Goal: Task Accomplishment & Management: Use online tool/utility

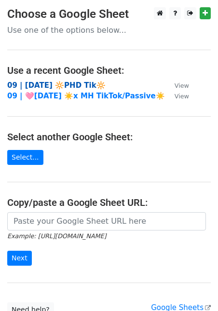
click at [67, 82] on strong "09 | [DATE] 🔆PHD Tik🔆" at bounding box center [56, 85] width 98 height 9
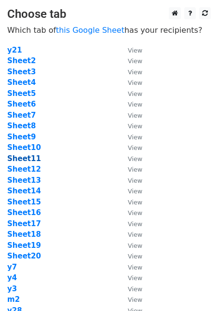
click at [30, 159] on strong "Sheet11" at bounding box center [24, 158] width 34 height 9
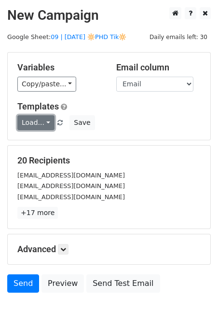
click at [45, 120] on link "Load..." at bounding box center [35, 122] width 37 height 15
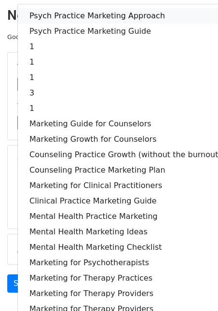
click at [92, 12] on link "Psych Practice Marketing Approach" at bounding box center [125, 15] width 215 height 15
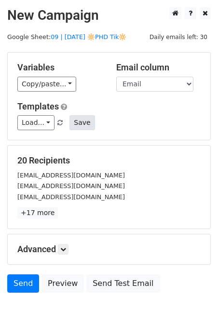
scroll to position [63, 0]
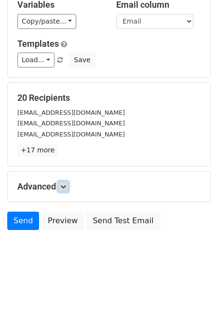
click at [66, 184] on icon at bounding box center [63, 187] width 6 height 6
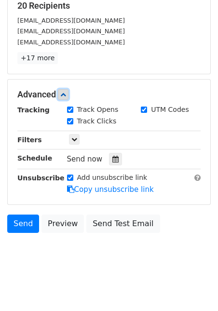
scroll to position [157, 0]
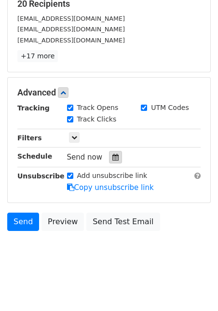
click at [116, 158] on div at bounding box center [115, 157] width 13 height 13
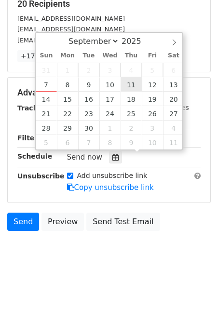
type input "2025-09-11 12:00"
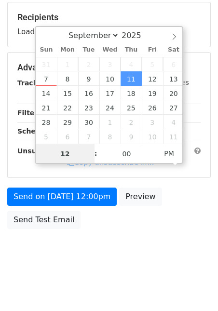
scroll to position [141, 0]
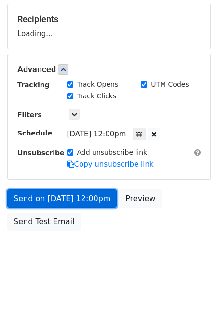
click at [78, 195] on link "Send on Sep 11 at 12:00pm" at bounding box center [62, 199] width 110 height 18
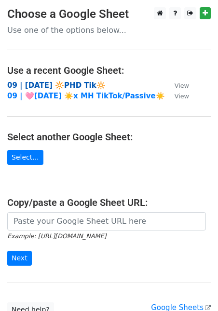
click at [68, 85] on strong "09 | [DATE] 🔆PHD Tik🔆" at bounding box center [56, 85] width 98 height 9
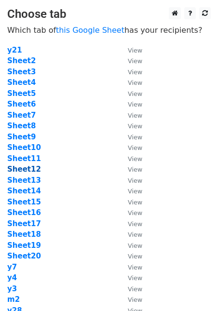
click at [31, 166] on strong "Sheet12" at bounding box center [24, 169] width 34 height 9
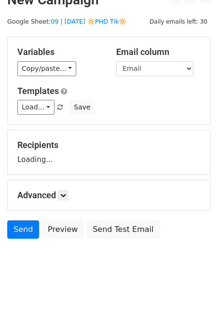
scroll to position [16, 0]
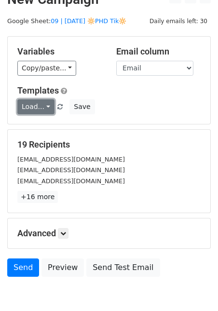
click at [44, 109] on link "Load..." at bounding box center [35, 106] width 37 height 15
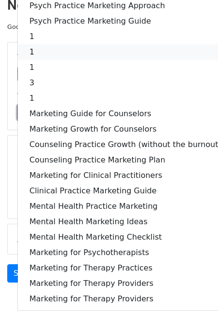
scroll to position [0, 0]
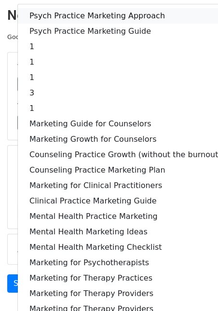
click at [55, 14] on link "Psych Practice Marketing Approach" at bounding box center [125, 15] width 215 height 15
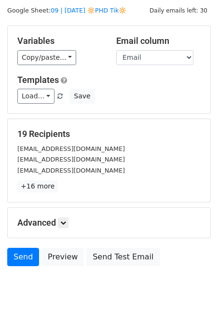
scroll to position [63, 0]
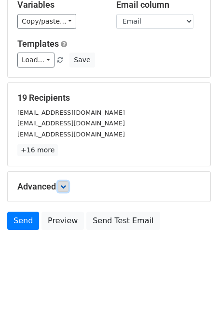
click at [65, 182] on link at bounding box center [63, 186] width 11 height 11
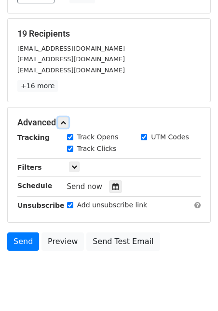
scroll to position [157, 0]
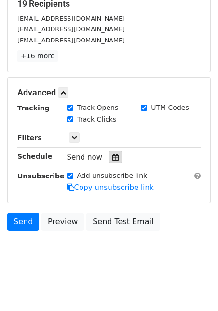
click at [114, 156] on icon at bounding box center [115, 157] width 6 height 7
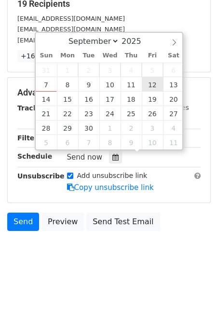
type input "[DATE] 12:00"
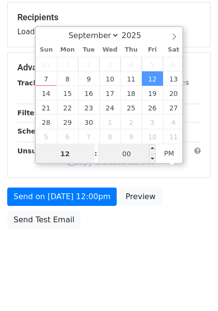
scroll to position [141, 0]
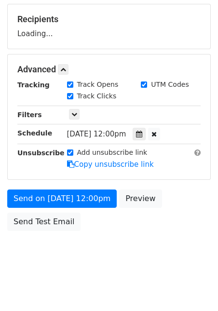
click at [87, 185] on form "Variables Copy/paste... {{Name}} {{Email}} Email column Name Email Templates Lo…" at bounding box center [109, 73] width 204 height 325
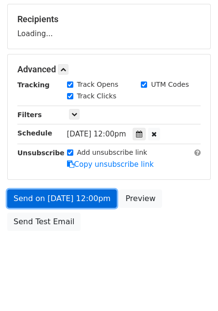
click at [86, 197] on form "Variables Copy/paste... {{Name}} {{Email}} Email column Name Email Templates Lo…" at bounding box center [109, 73] width 204 height 325
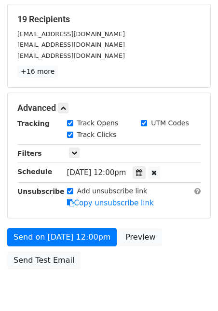
click at [55, 224] on form "Variables Copy/paste... {{Name}} {{Email}} Email column Name Email Templates Lo…" at bounding box center [109, 93] width 204 height 364
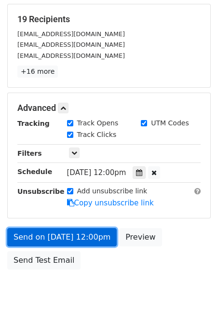
click at [54, 229] on link "Send on [DATE] 12:00pm" at bounding box center [62, 237] width 110 height 18
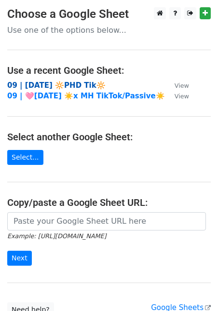
click at [63, 81] on strong "09 | [DATE] 🔆PHD Tik🔆" at bounding box center [56, 85] width 98 height 9
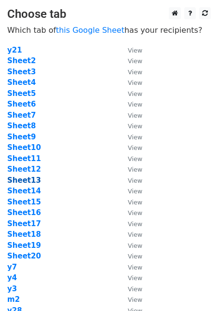
click at [33, 179] on strong "Sheet13" at bounding box center [24, 180] width 34 height 9
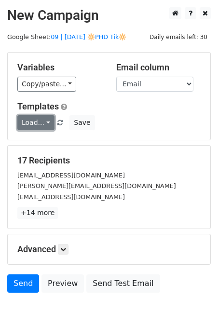
click at [43, 118] on link "Load..." at bounding box center [35, 122] width 37 height 15
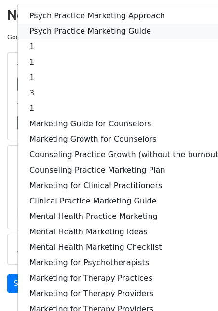
click at [77, 24] on link "Psych Practice Marketing Guide" at bounding box center [125, 31] width 215 height 15
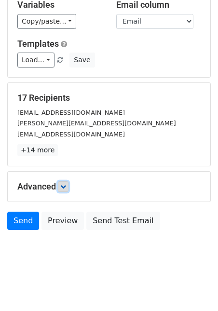
click at [63, 184] on icon at bounding box center [63, 187] width 6 height 6
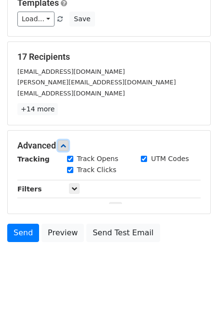
scroll to position [157, 0]
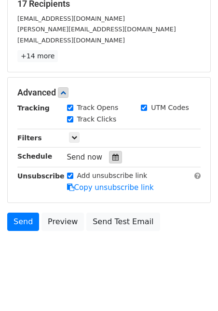
click at [109, 151] on div at bounding box center [115, 157] width 13 height 13
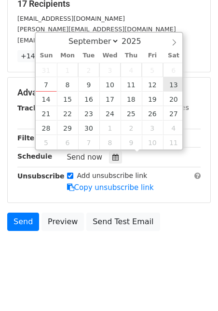
type input "2025-09-13 12:00"
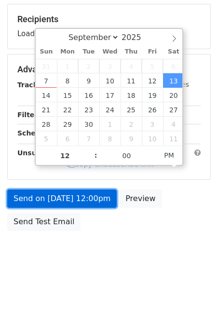
click at [86, 197] on link "Send on Sep 13 at 12:00pm" at bounding box center [62, 199] width 110 height 18
